Goal: Task Accomplishment & Management: Complete application form

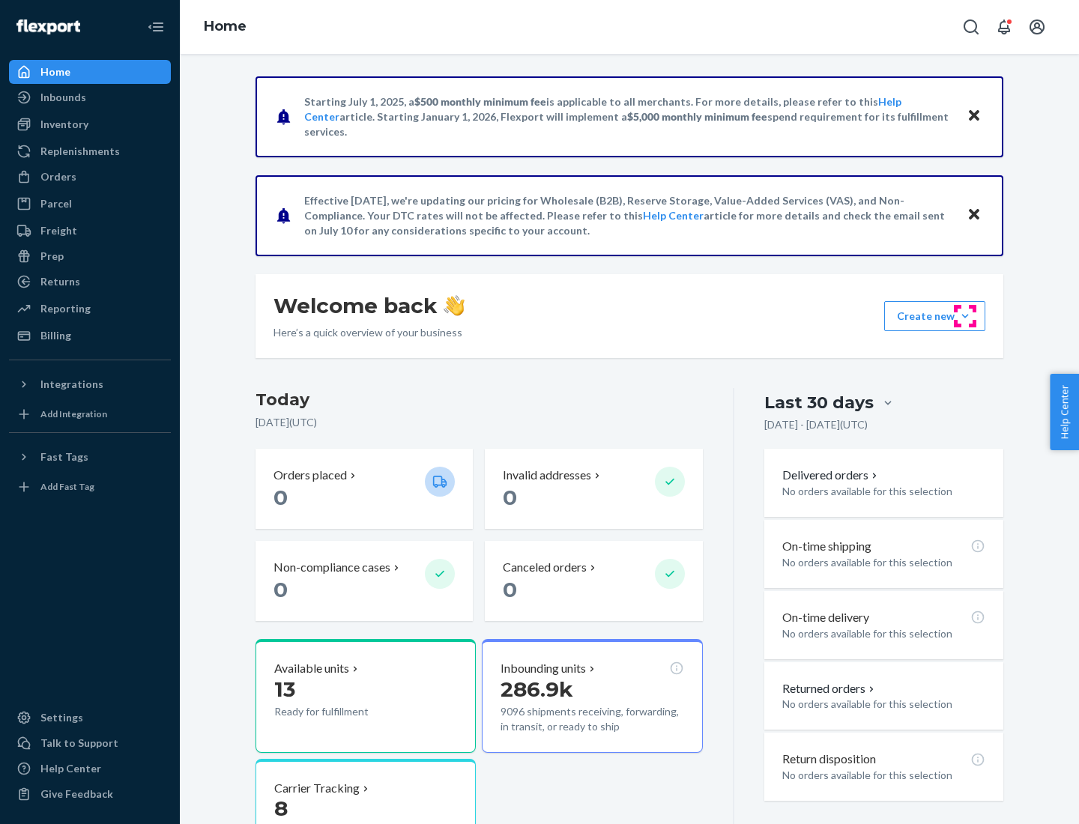
click at [965, 316] on button "Create new Create new inbound Create new order Create new product" at bounding box center [934, 316] width 101 height 30
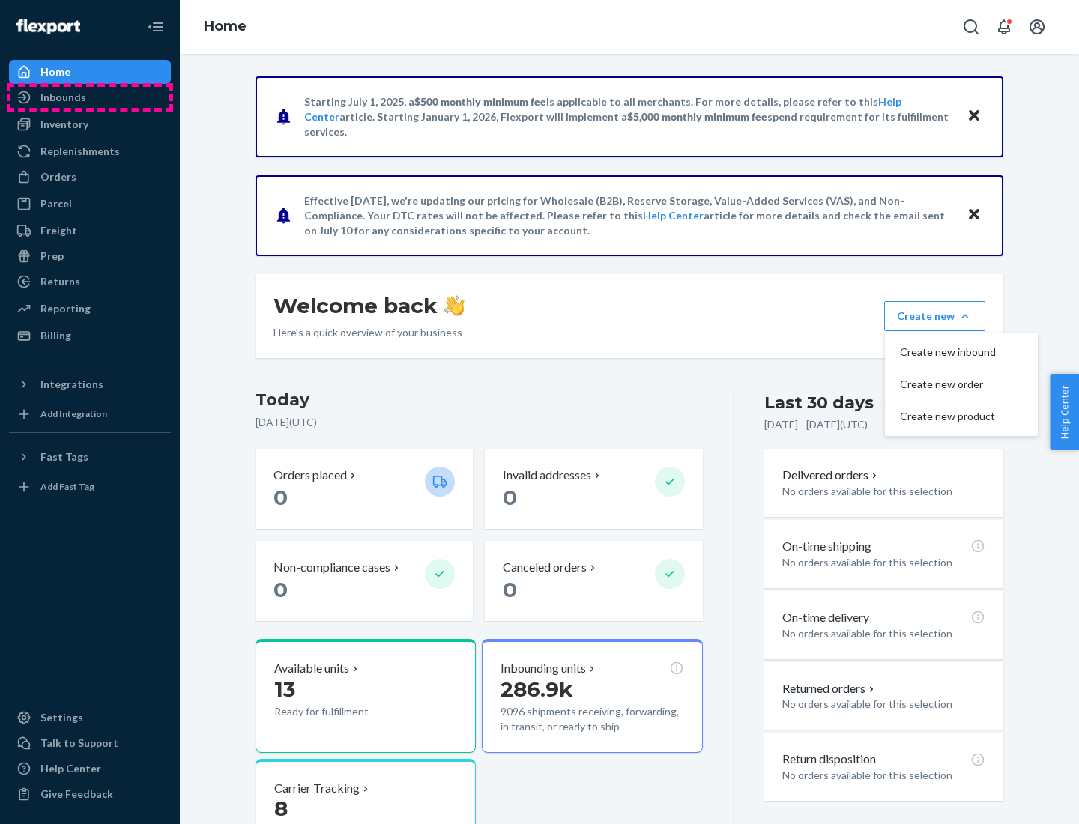
click at [90, 97] on div "Inbounds" at bounding box center [89, 97] width 159 height 21
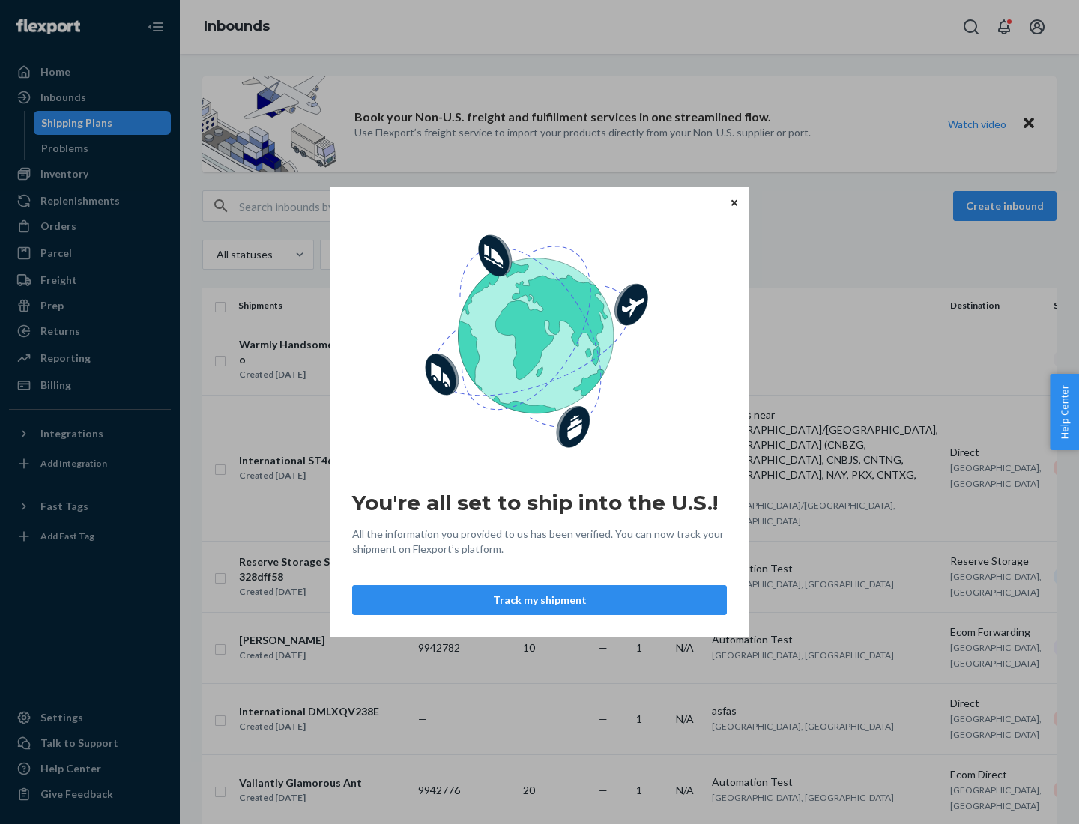
click at [539, 600] on button "Track my shipment" at bounding box center [539, 600] width 375 height 30
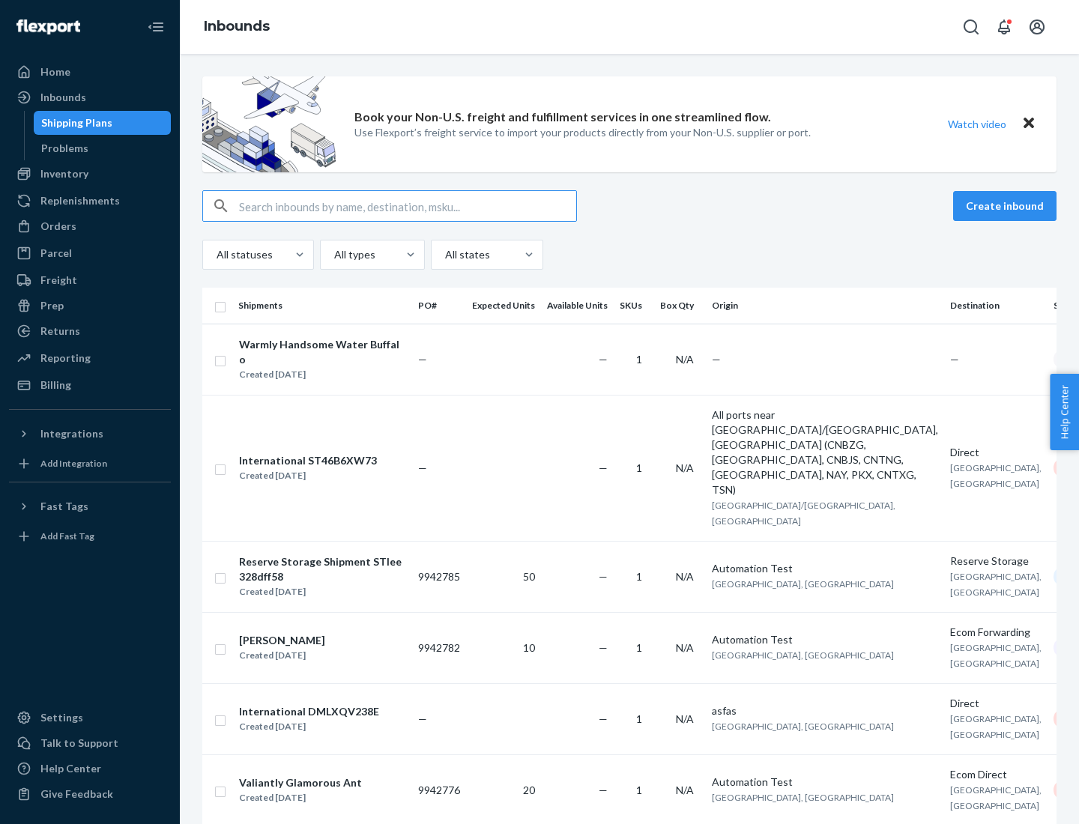
click at [1007, 206] on button "Create inbound" at bounding box center [1004, 206] width 103 height 30
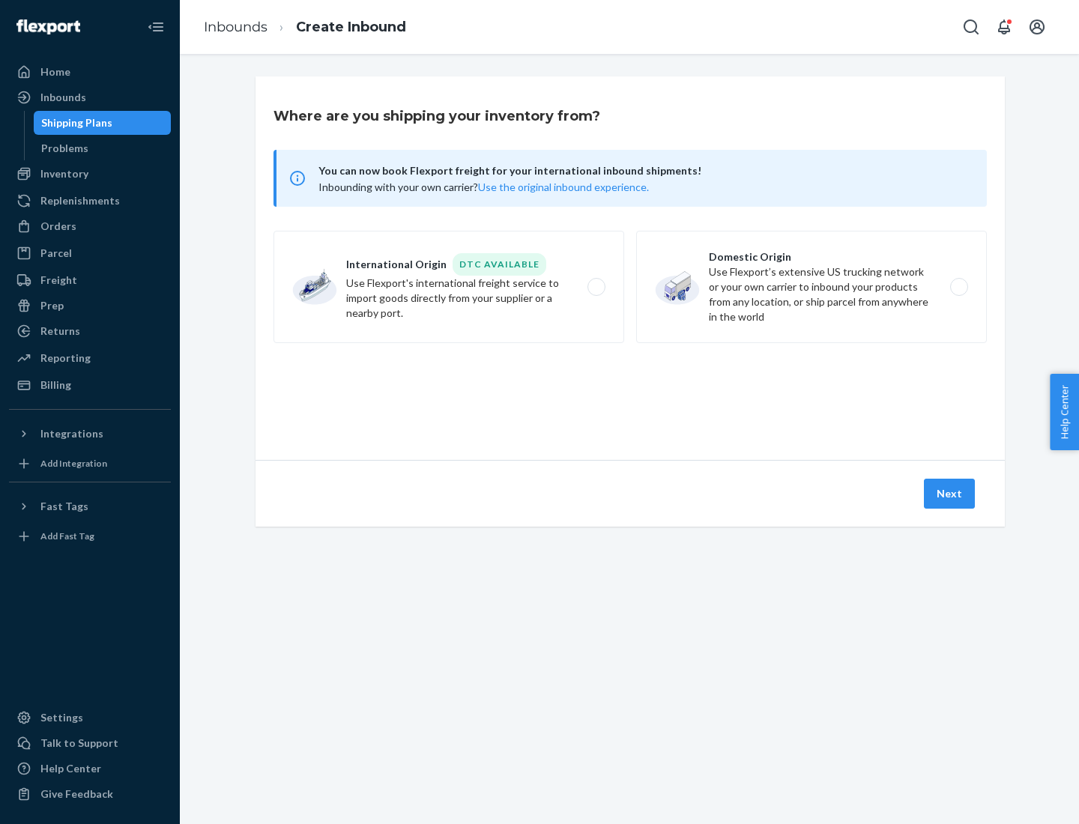
click at [449, 287] on label "International Origin DTC Available Use Flexport's international freight service…" at bounding box center [448, 287] width 351 height 112
click at [595, 287] on input "International Origin DTC Available Use Flexport's international freight service…" at bounding box center [600, 287] width 10 height 10
radio input "true"
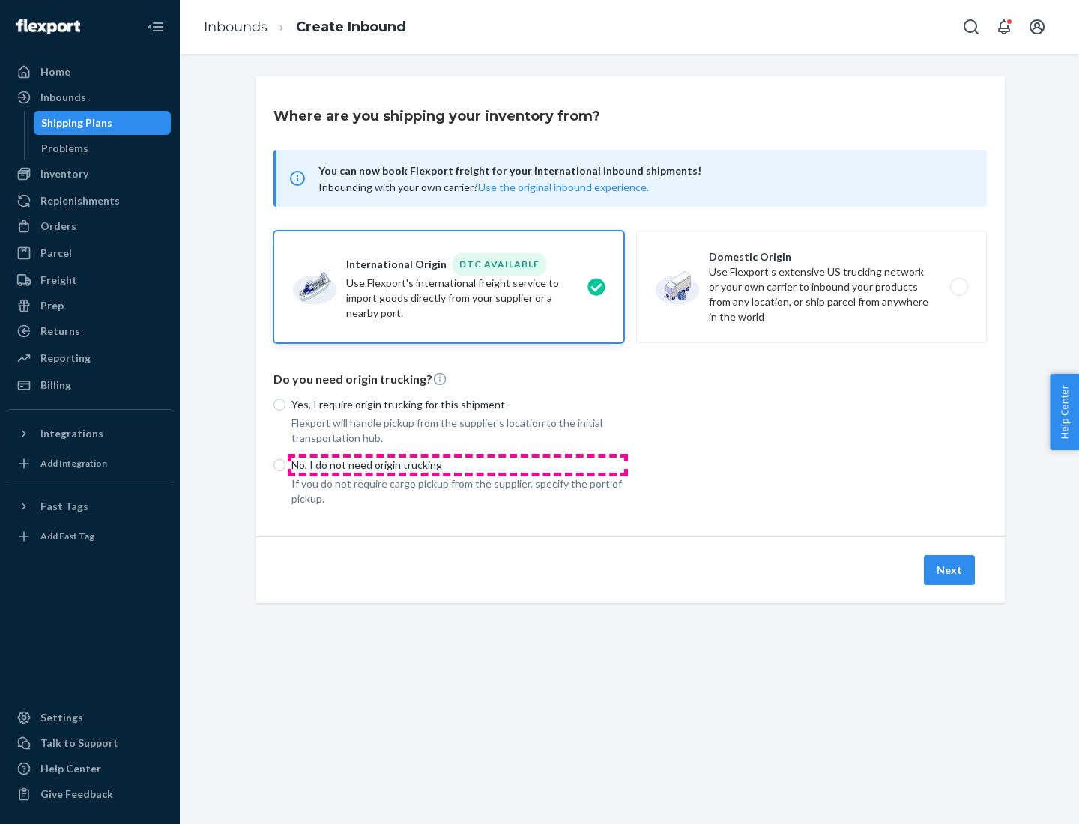
click at [458, 464] on p "No, I do not need origin trucking" at bounding box center [457, 465] width 333 height 15
click at [285, 464] on input "No, I do not need origin trucking" at bounding box center [279, 465] width 12 height 12
radio input "true"
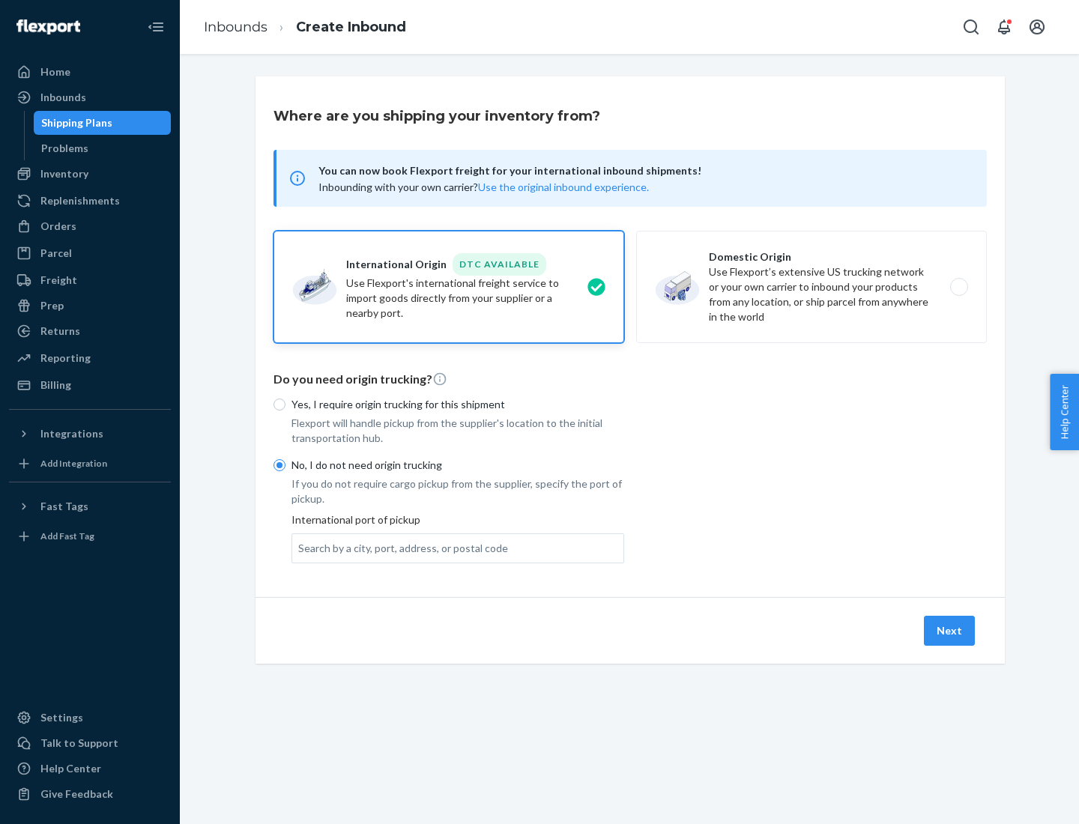
click at [399, 548] on div "Search by a city, port, address, or postal code" at bounding box center [403, 548] width 210 height 15
click at [300, 548] on input "Search by a city, port, address, or postal code" at bounding box center [298, 548] width 1 height 15
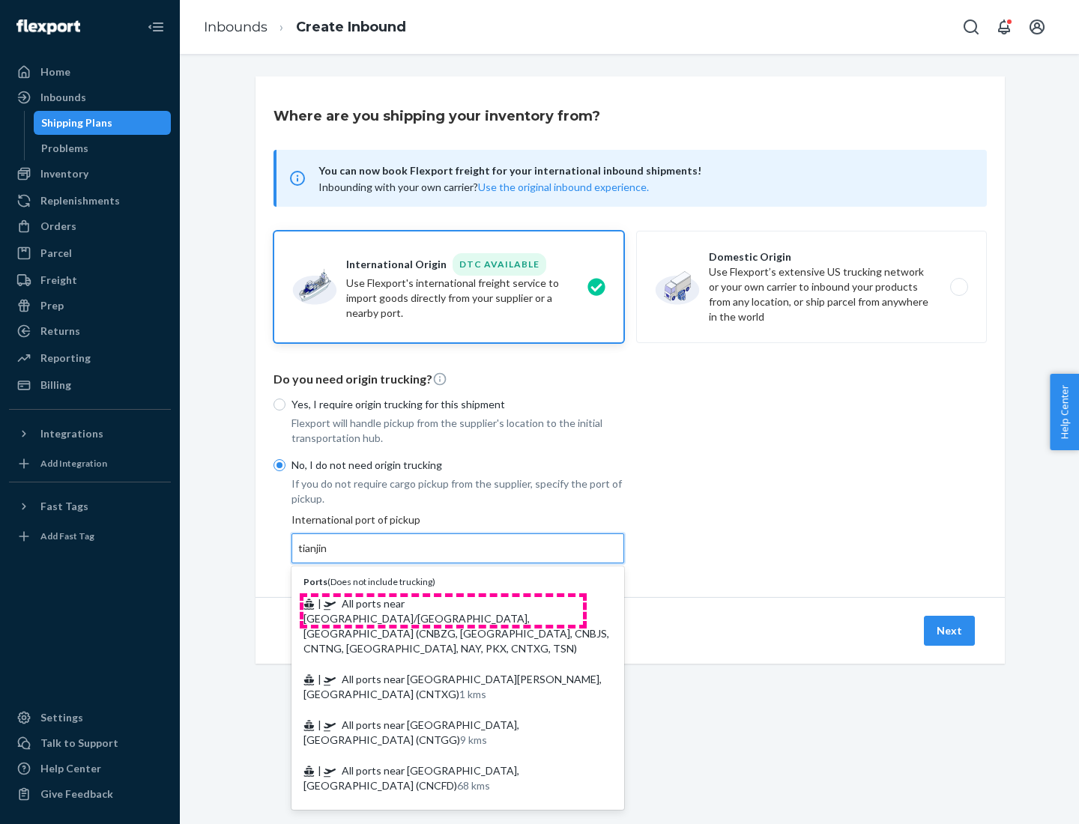
click at [443, 603] on span "| All ports near [GEOGRAPHIC_DATA]/[GEOGRAPHIC_DATA], [GEOGRAPHIC_DATA] (CNBZG,…" at bounding box center [456, 626] width 306 height 58
click at [329, 556] on input "tianjin" at bounding box center [313, 548] width 31 height 15
type input "All ports near [GEOGRAPHIC_DATA]/[GEOGRAPHIC_DATA], [GEOGRAPHIC_DATA] (CNBZG, […"
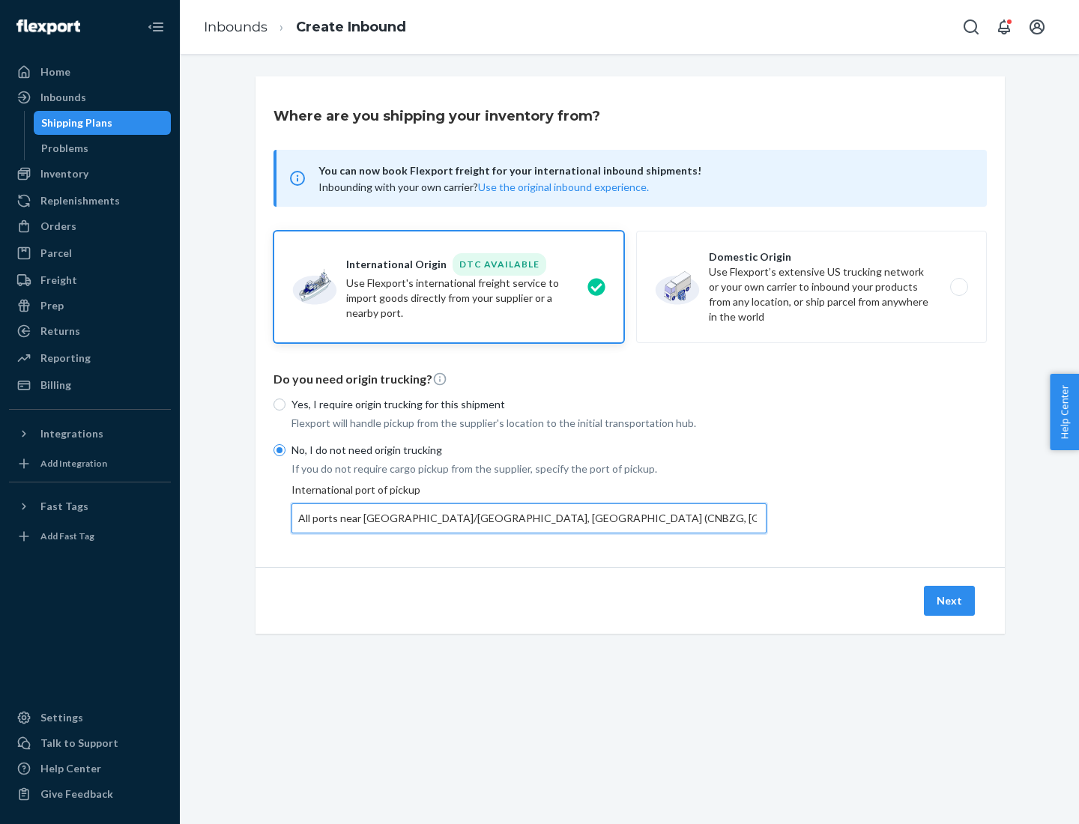
click at [950, 600] on button "Next" at bounding box center [949, 601] width 51 height 30
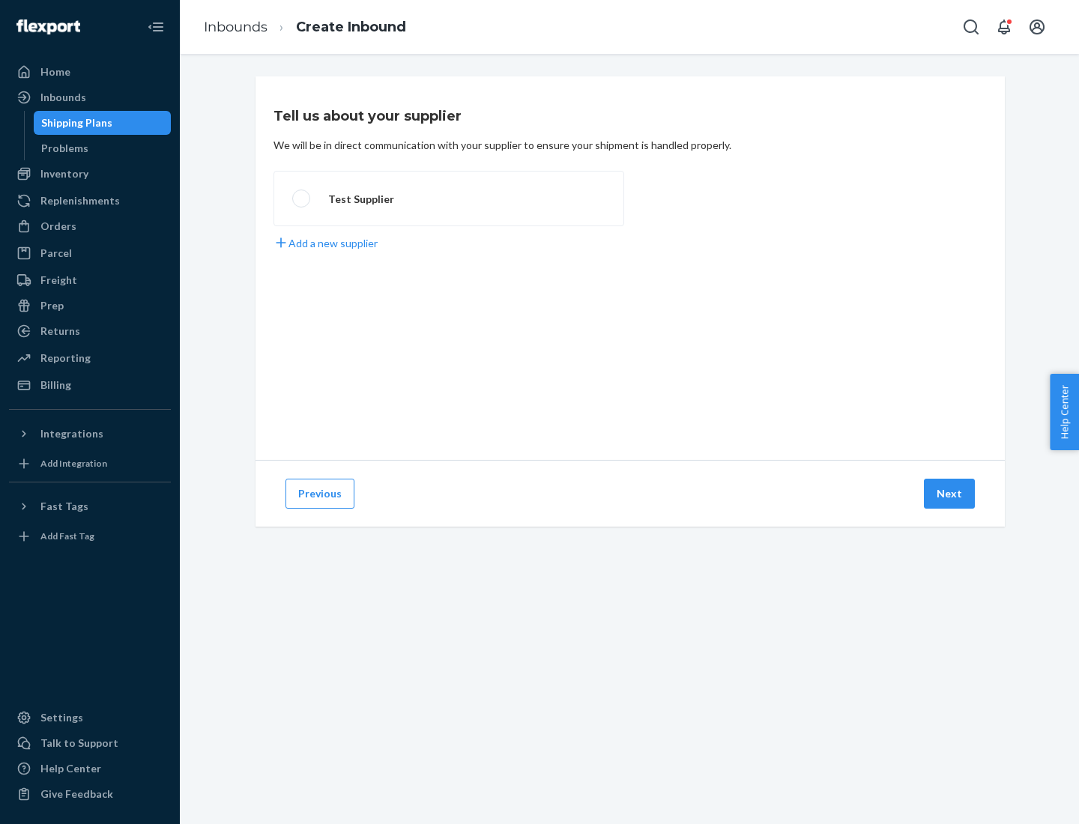
click at [449, 198] on label "Test Supplier" at bounding box center [448, 198] width 351 height 55
click at [302, 198] on input "Test Supplier" at bounding box center [297, 199] width 10 height 10
radio input "true"
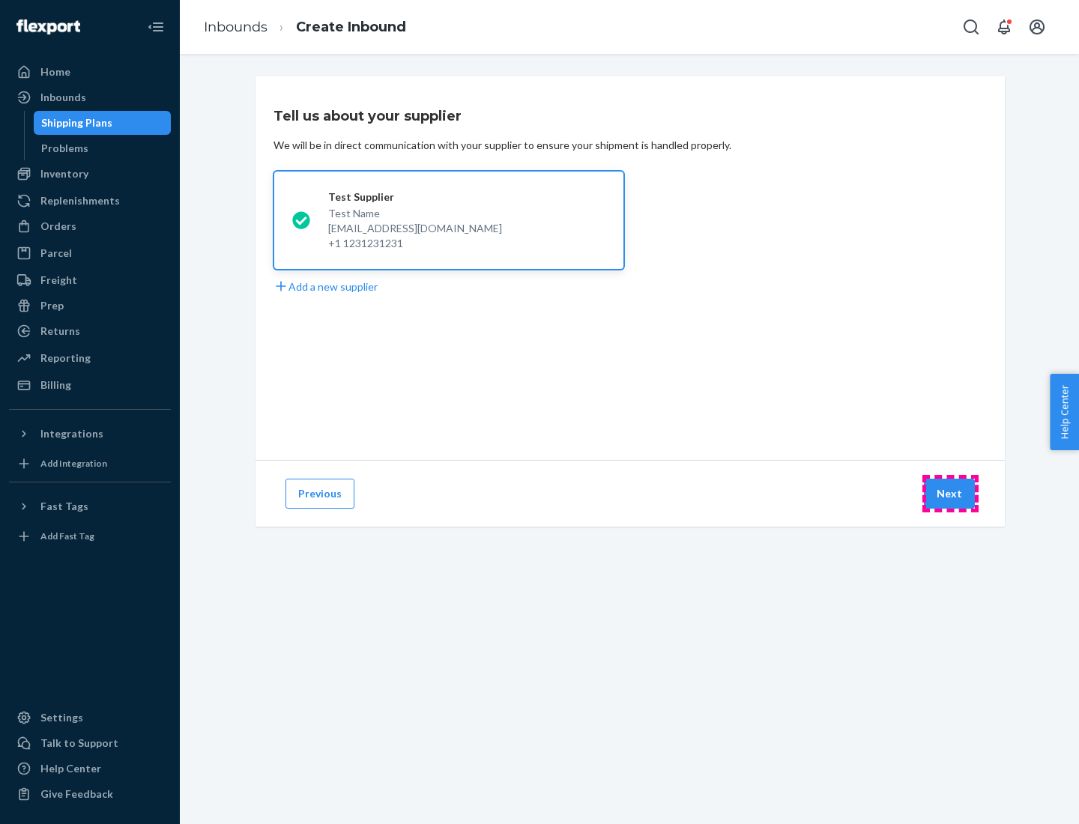
click at [950, 494] on button "Next" at bounding box center [949, 494] width 51 height 30
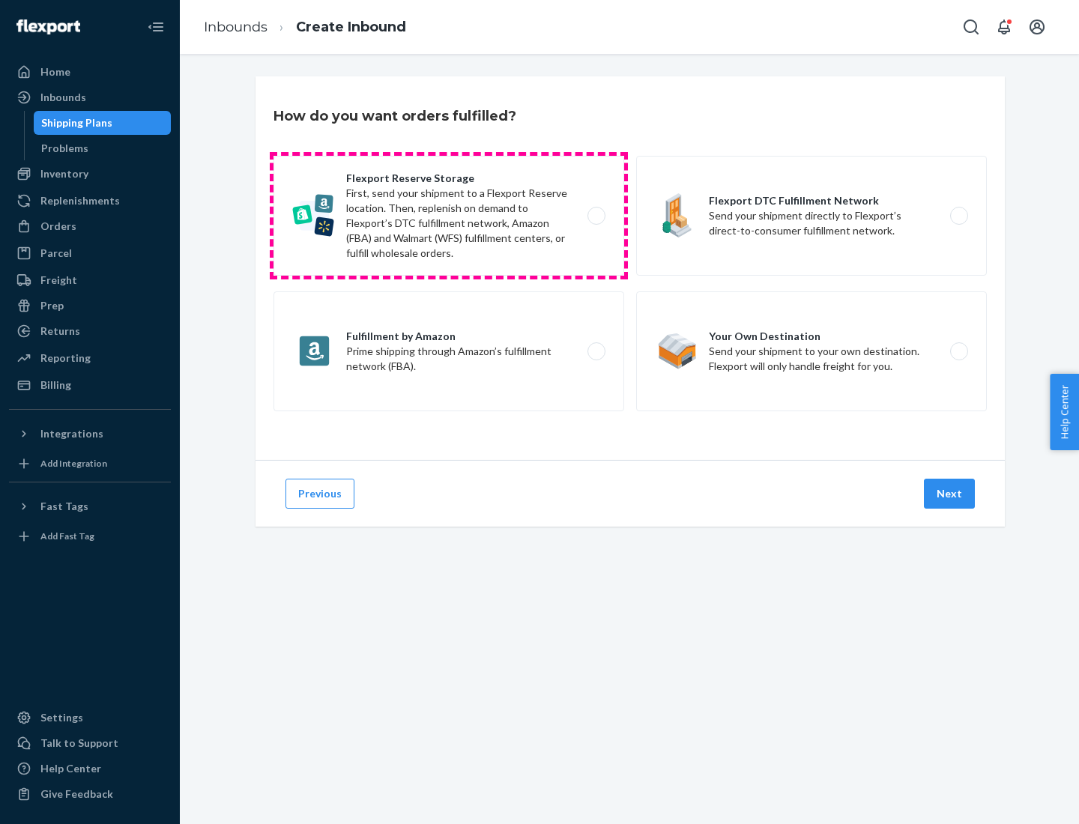
click at [449, 216] on label "Flexport Reserve Storage First, send your shipment to a Flexport Reserve locati…" at bounding box center [448, 216] width 351 height 120
click at [595, 216] on input "Flexport Reserve Storage First, send your shipment to a Flexport Reserve locati…" at bounding box center [600, 216] width 10 height 10
radio input "true"
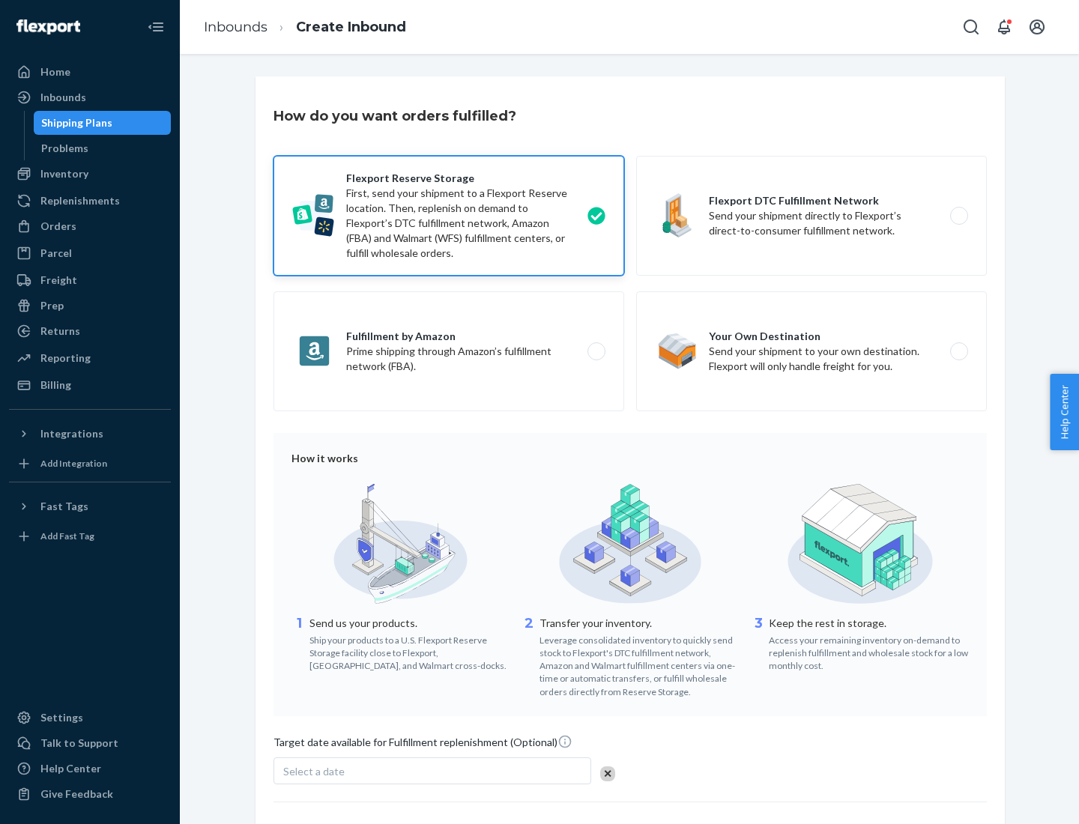
scroll to position [123, 0]
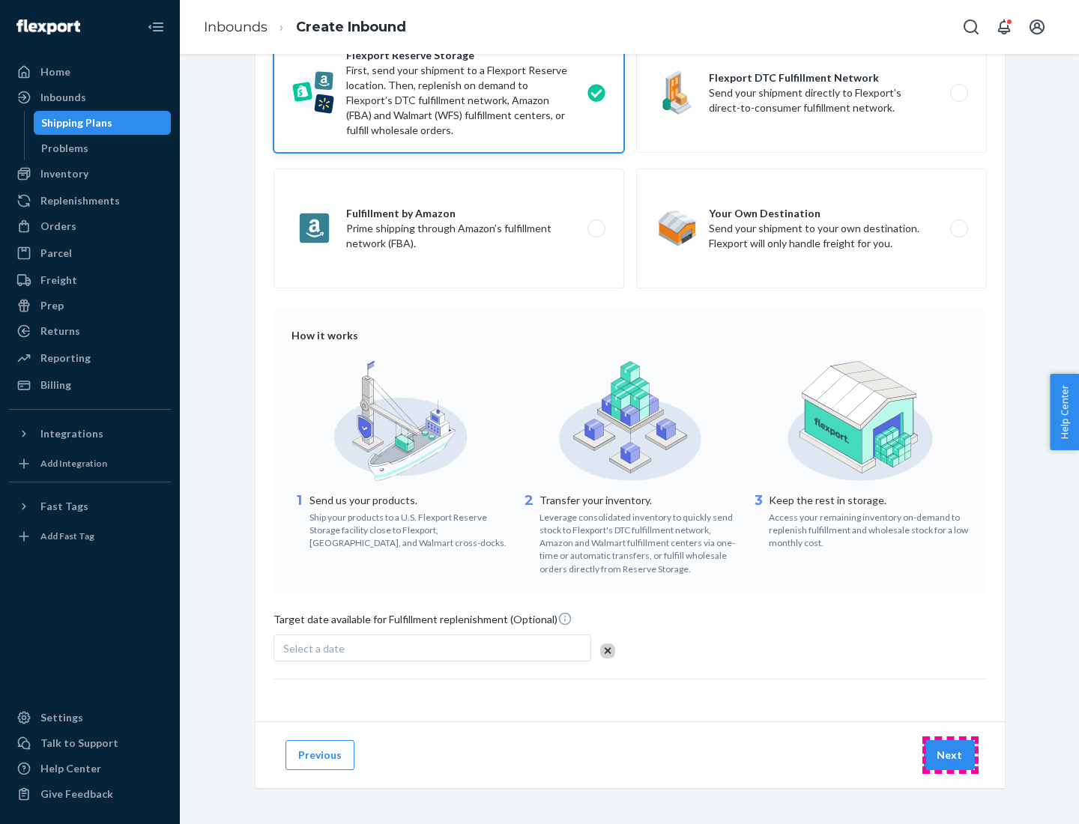
click at [950, 754] on button "Next" at bounding box center [949, 755] width 51 height 30
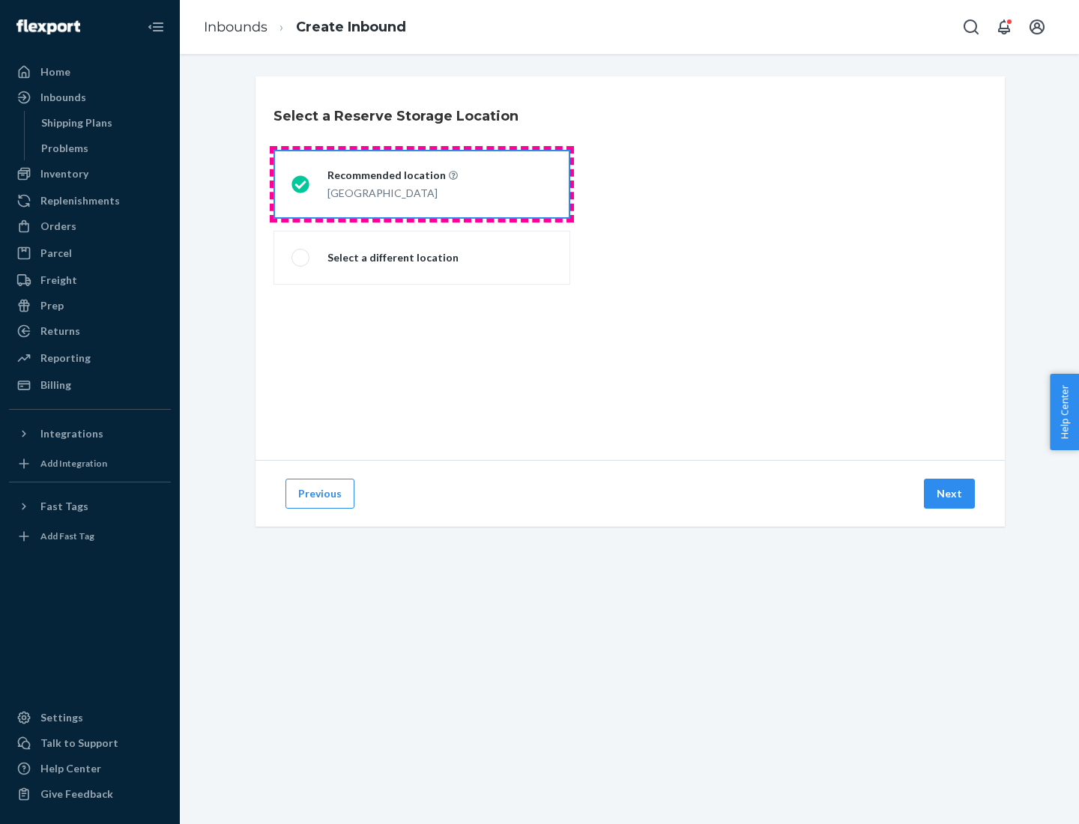
click at [422, 184] on div "[GEOGRAPHIC_DATA]" at bounding box center [392, 192] width 130 height 18
click at [301, 184] on input "Recommended location [GEOGRAPHIC_DATA]" at bounding box center [296, 185] width 10 height 10
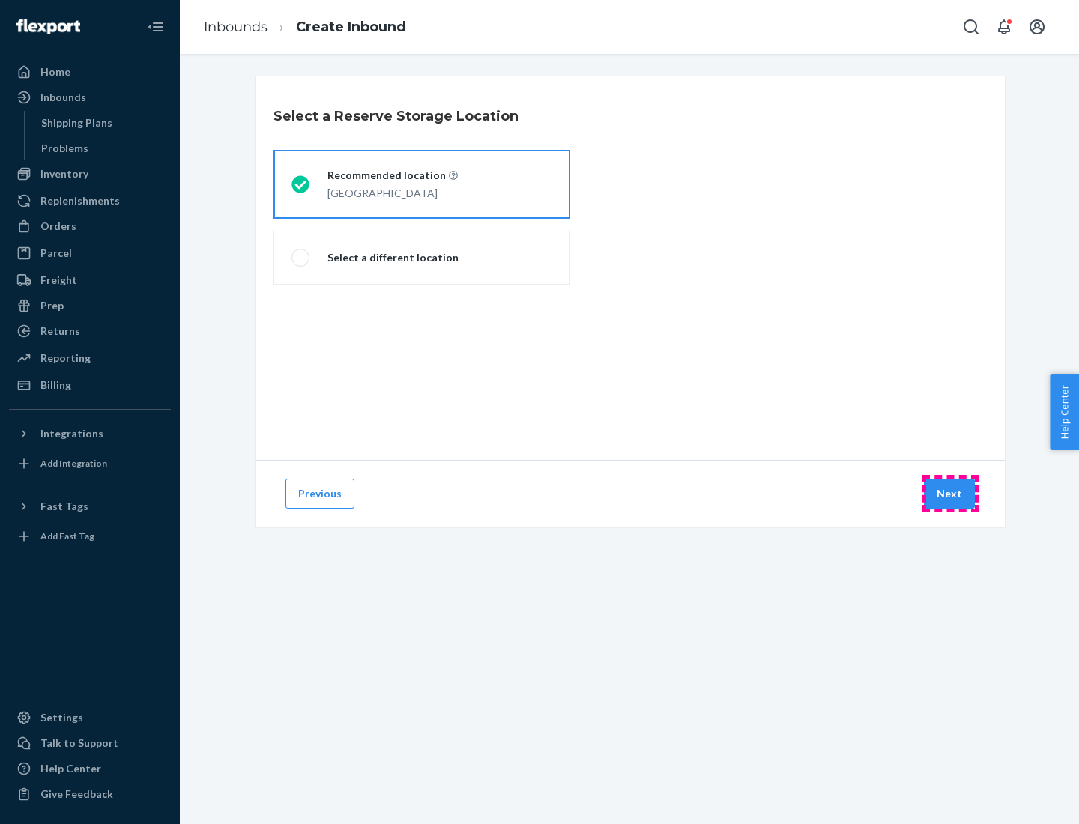
click at [950, 494] on button "Next" at bounding box center [949, 494] width 51 height 30
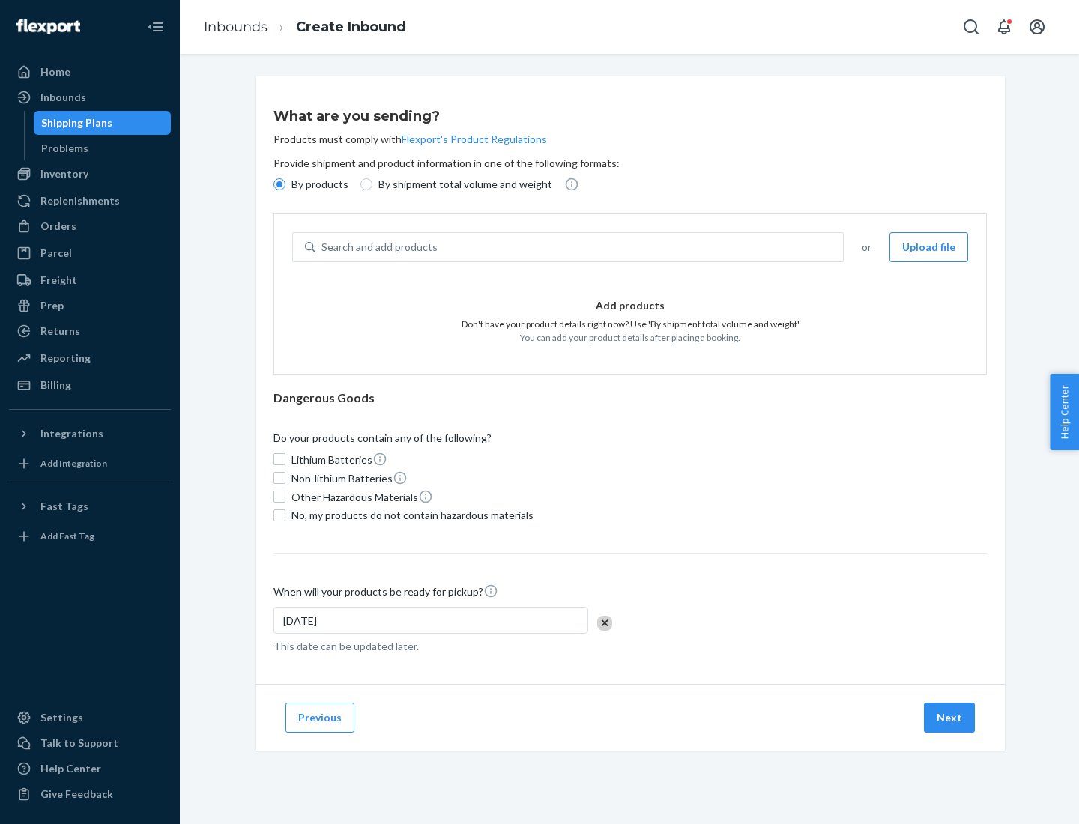
click at [580, 247] on div "Search and add products" at bounding box center [578, 247] width 527 height 27
click at [323, 247] on input "Search and add products" at bounding box center [321, 247] width 1 height 15
click at [364, 184] on input "By shipment total volume and weight" at bounding box center [366, 184] width 12 height 12
radio input "true"
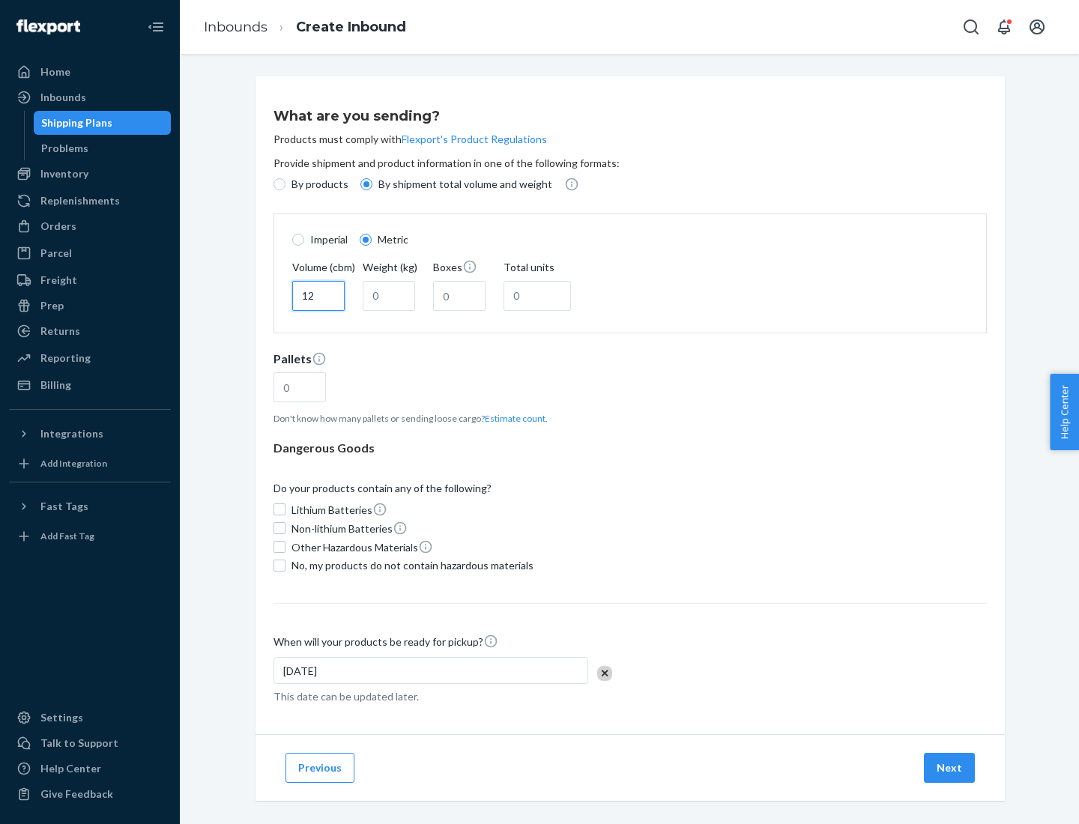
type input "12"
type input "22"
type input "222"
type input "121"
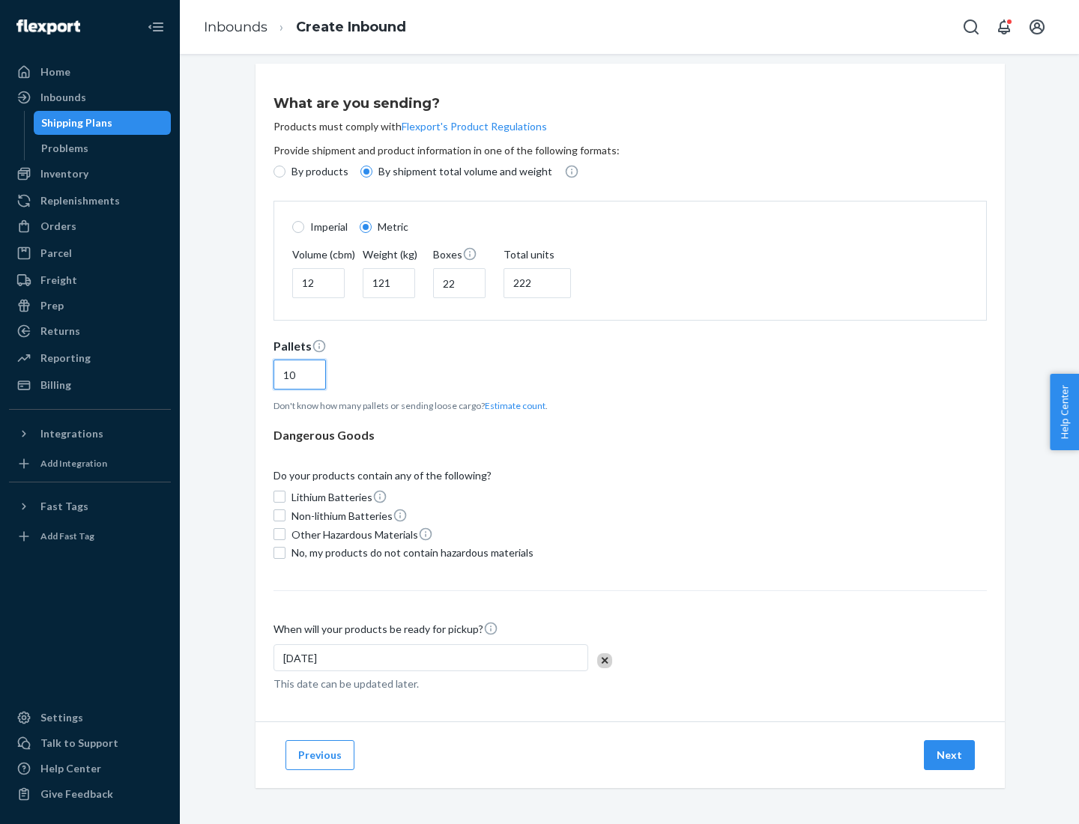
type input "10"
click at [410, 552] on span "No, my products do not contain hazardous materials" at bounding box center [412, 552] width 242 height 15
click at [285, 552] on input "No, my products do not contain hazardous materials" at bounding box center [279, 553] width 12 height 12
checkbox input "true"
click at [950, 754] on button "Next" at bounding box center [949, 755] width 51 height 30
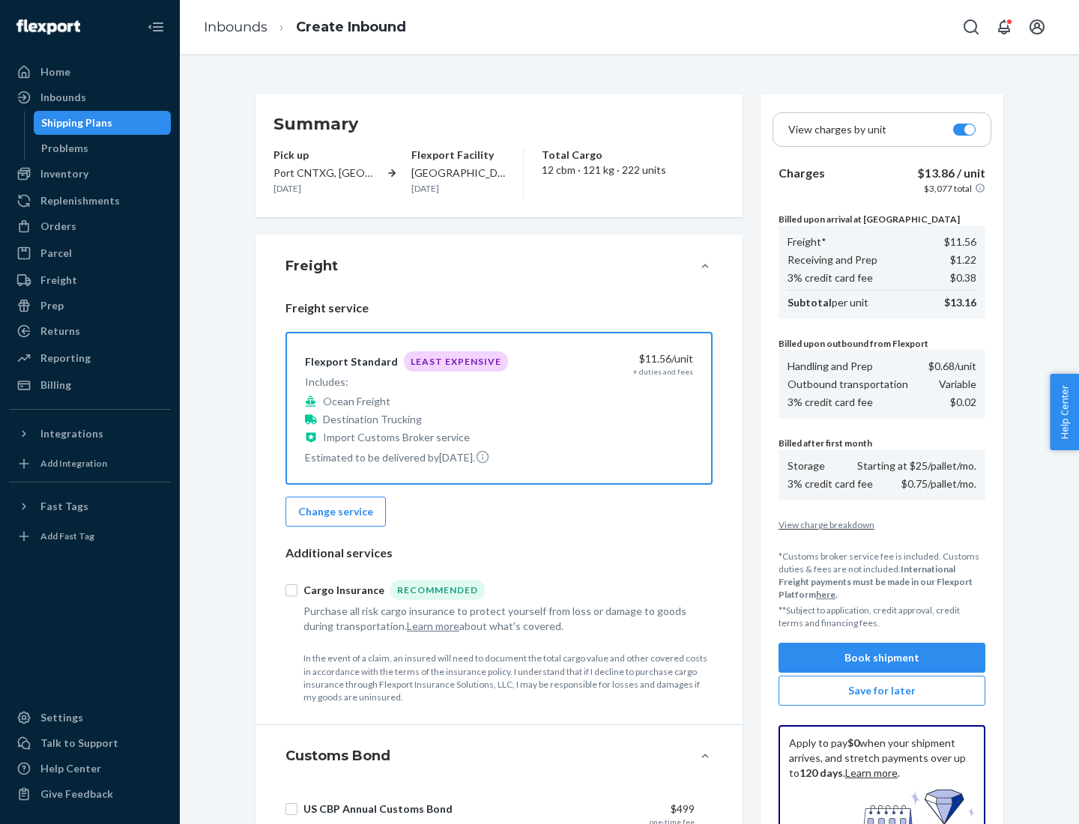
scroll to position [219, 0]
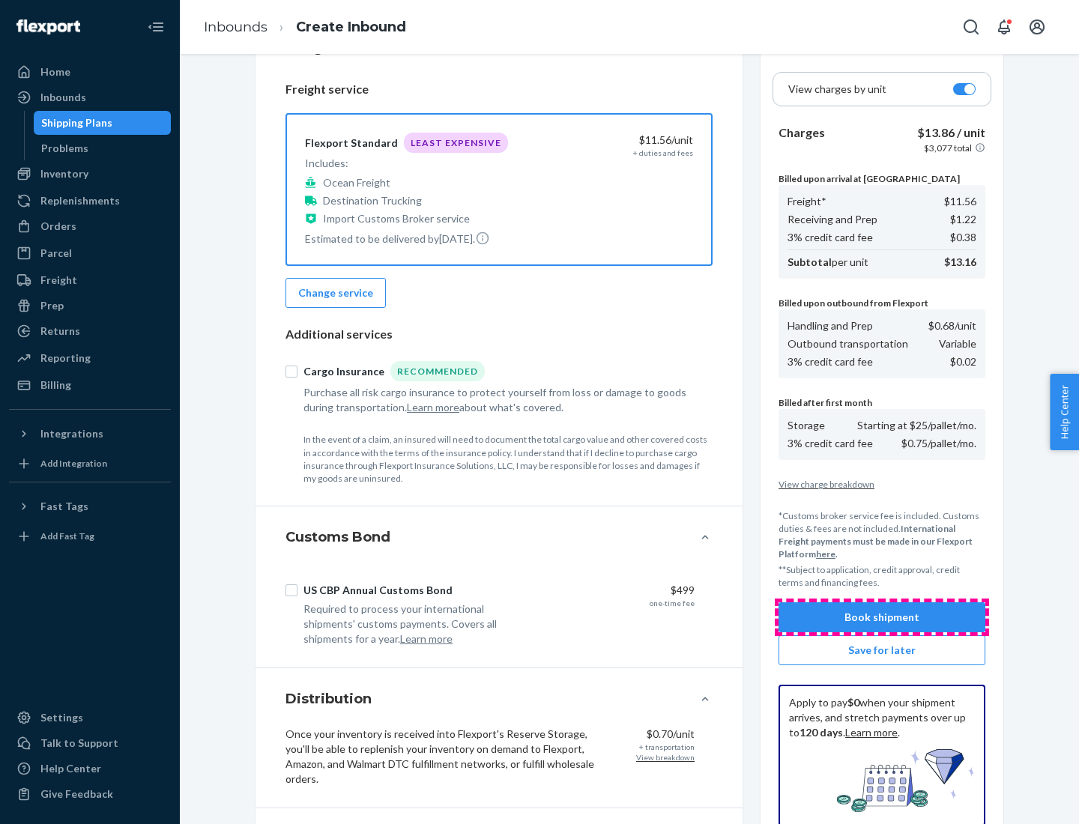
click at [882, 617] on button "Book shipment" at bounding box center [881, 617] width 207 height 30
